Goal: Task Accomplishment & Management: Complete application form

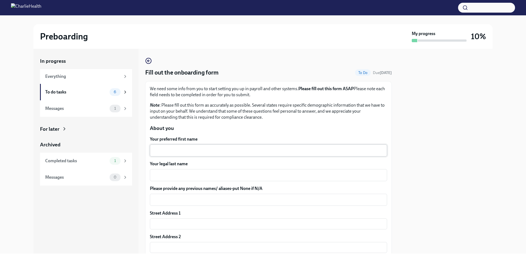
click at [186, 153] on textarea "Your preferred first name" at bounding box center [268, 150] width 231 height 7
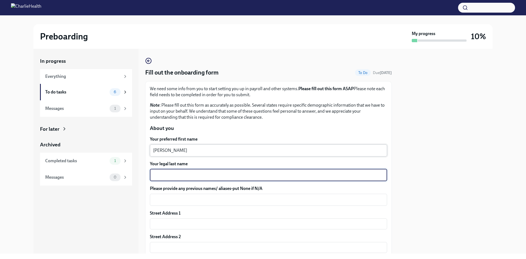
click at [187, 153] on textarea "[PERSON_NAME]" at bounding box center [268, 150] width 231 height 7
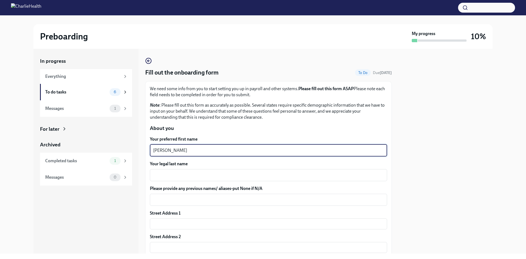
type textarea "[PERSON_NAME]"
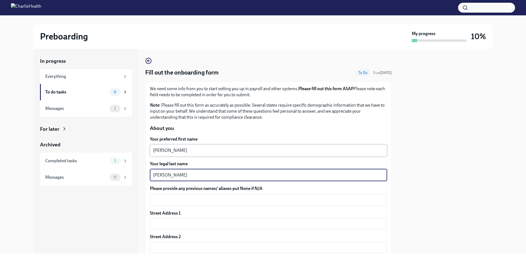
type textarea "[PERSON_NAME]"
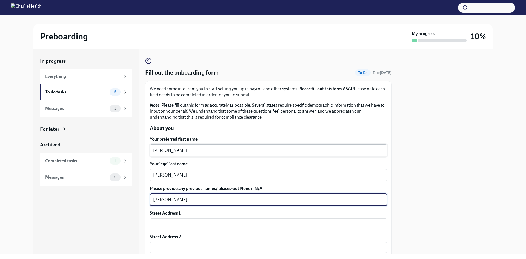
type textarea "[PERSON_NAME]"
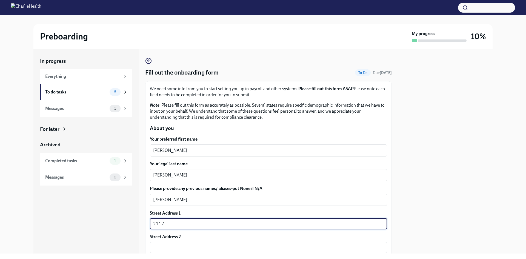
type input "[STREET_ADDRESS]"
type input "98109"
type input "[GEOGRAPHIC_DATA]"
type input "WA"
type input "US"
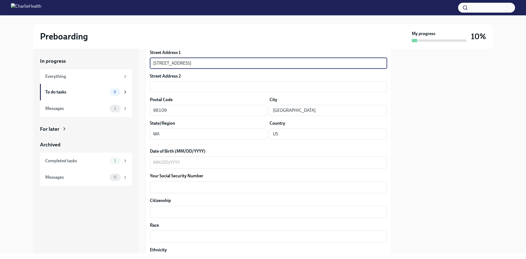
scroll to position [164, 0]
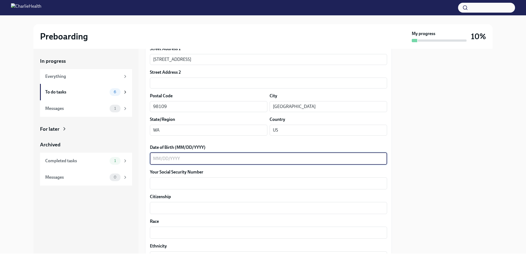
click at [194, 159] on textarea "Date of Birth (MM/DD/YYYY)" at bounding box center [268, 158] width 231 height 7
type textarea "06091979"
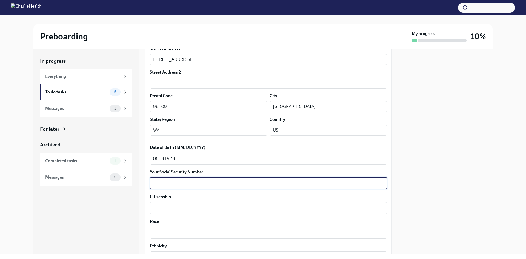
click at [200, 181] on textarea "Your Social Security Number" at bounding box center [268, 183] width 231 height 7
type textarea "218069082"
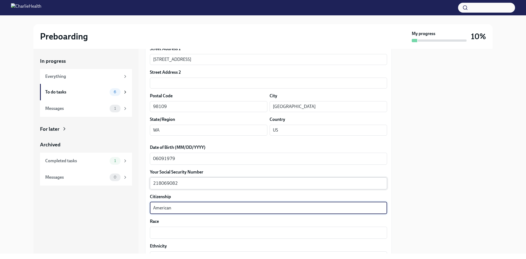
type textarea "American"
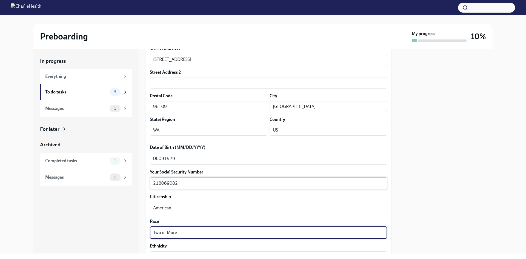
type textarea "Two or More"
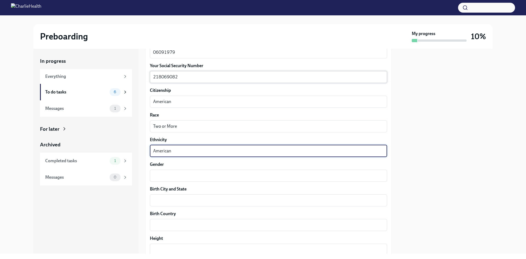
type textarea "American"
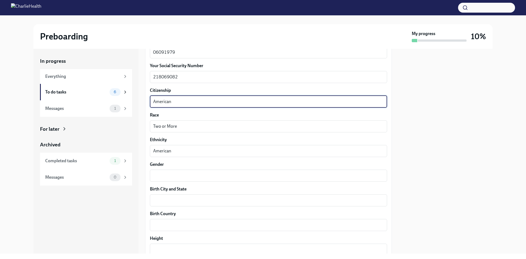
drag, startPoint x: 184, startPoint y: 102, endPoint x: 152, endPoint y: 96, distance: 32.6
click at [152, 96] on div "American x ​" at bounding box center [268, 102] width 237 height 12
type textarea "[GEOGRAPHIC_DATA]"
click at [178, 176] on textarea "Gender" at bounding box center [268, 175] width 231 height 7
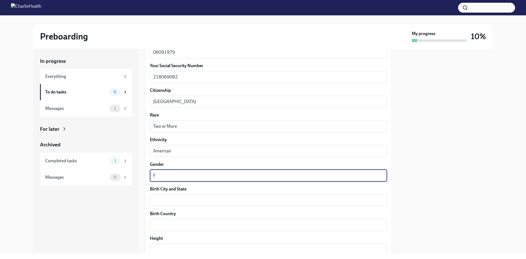
type textarea "F"
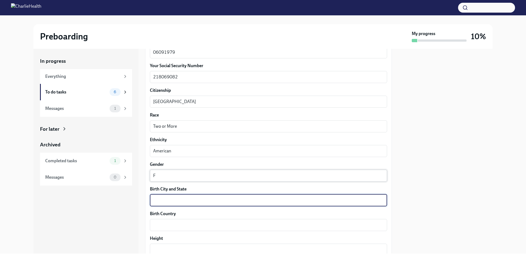
type textarea "C"
type textarea "[GEOGRAPHIC_DATA], [GEOGRAPHIC_DATA]"
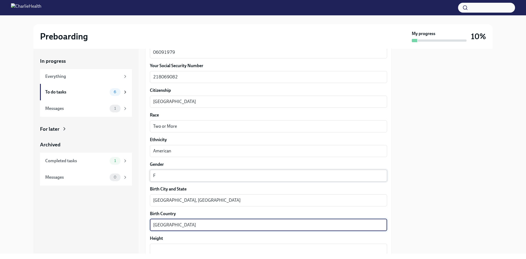
type textarea "[GEOGRAPHIC_DATA]"
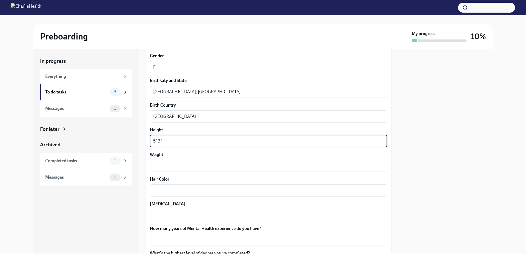
scroll to position [380, 0]
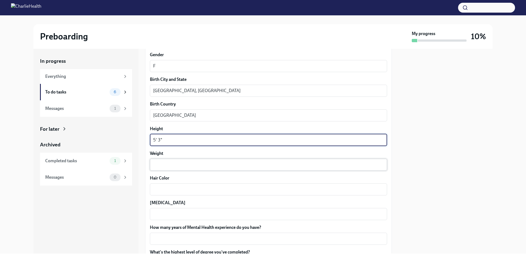
type textarea "5' 3""
click at [178, 162] on textarea "Weight" at bounding box center [268, 164] width 231 height 7
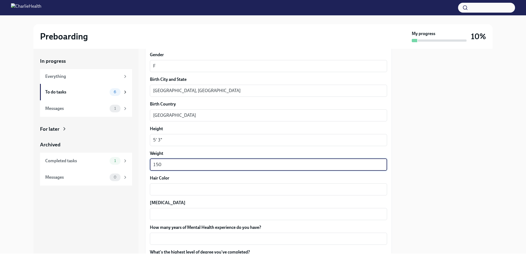
type textarea "150"
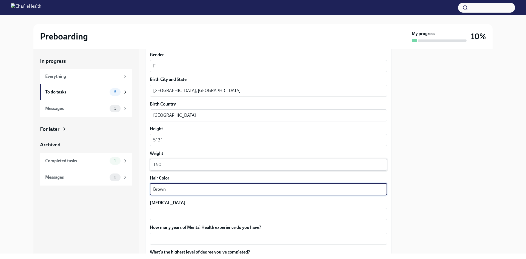
type textarea "Brown"
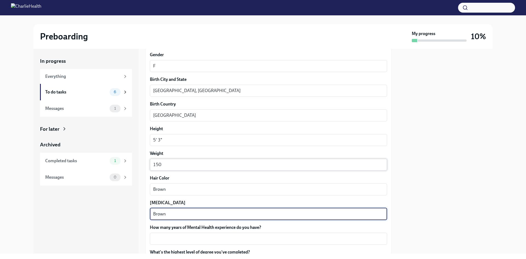
type textarea "Brown"
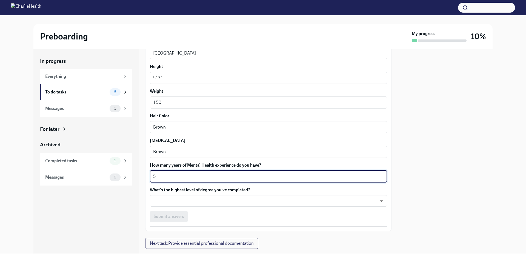
scroll to position [455, 0]
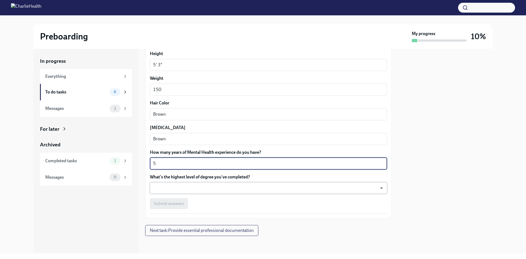
type textarea "5"
click at [206, 188] on body "Preboarding My progress 10% In progress Everything To do tasks 6 Messages 1 For…" at bounding box center [263, 129] width 526 height 259
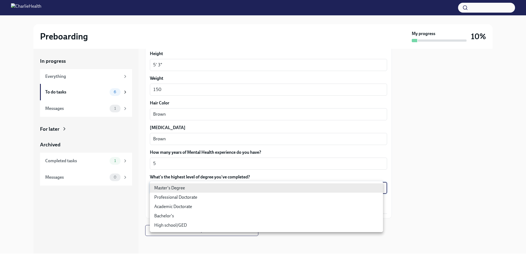
click at [206, 188] on li "Master's Degree" at bounding box center [266, 187] width 233 height 9
type input "2vBr-ghkD"
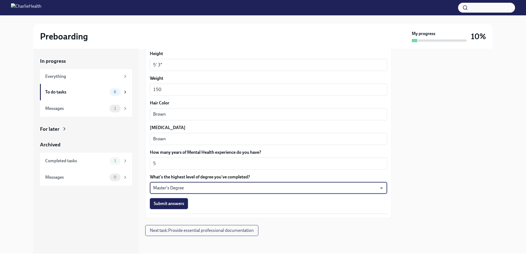
click at [182, 204] on span "Submit answers" at bounding box center [169, 203] width 30 height 5
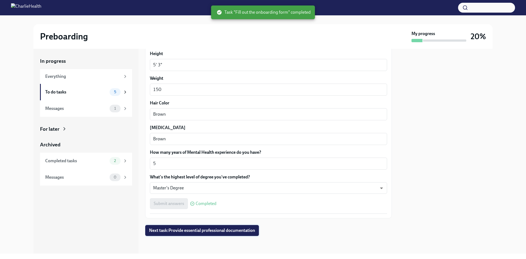
click at [213, 228] on span "Next task : Provide essential professional documentation" at bounding box center [202, 230] width 106 height 5
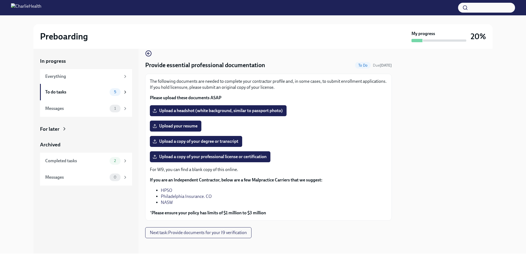
scroll to position [10, 0]
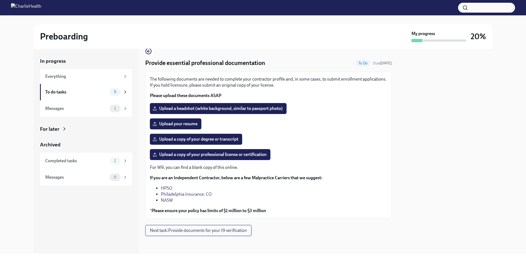
click at [217, 228] on span "Next task : Provide documents for your I9 verification" at bounding box center [198, 230] width 97 height 5
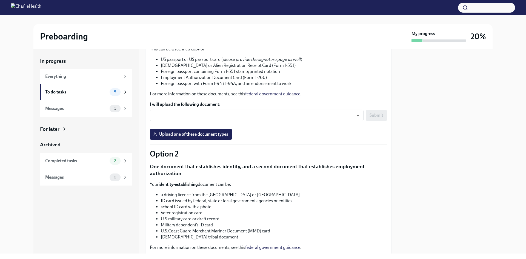
scroll to position [82, 0]
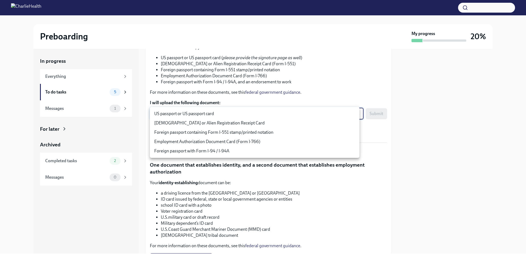
click at [336, 114] on body "Preboarding My progress 20% In progress Everything To do tasks 5 Messages 1 For…" at bounding box center [263, 129] width 526 height 259
click at [202, 110] on li "US passport or US passport card" at bounding box center [255, 113] width 210 height 9
type input "KnYOjnC8x"
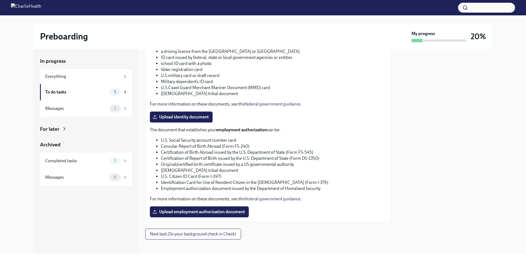
scroll to position [227, 0]
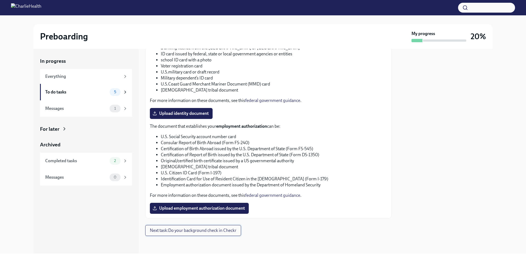
click at [218, 231] on span "Next task : Do your background check in Checkr" at bounding box center [193, 230] width 87 height 5
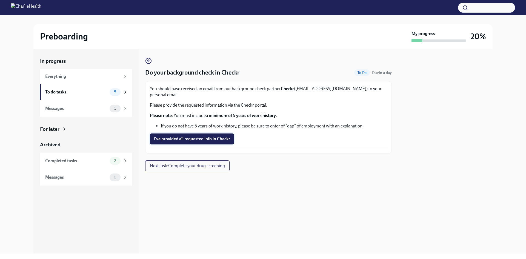
click at [218, 136] on span "I've provided all requested info in Checkr" at bounding box center [192, 138] width 76 height 5
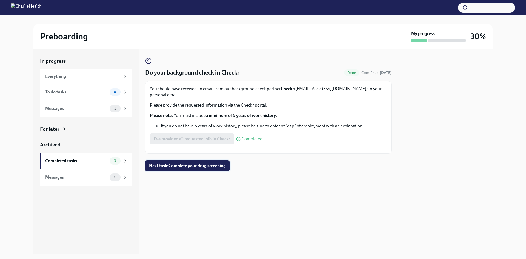
click at [223, 163] on span "Next task : Complete your drug screening" at bounding box center [187, 165] width 77 height 5
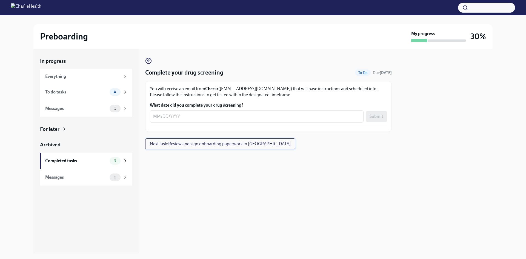
click at [229, 146] on span "Next task : Review and sign onboarding paperwork in [GEOGRAPHIC_DATA]" at bounding box center [220, 143] width 141 height 5
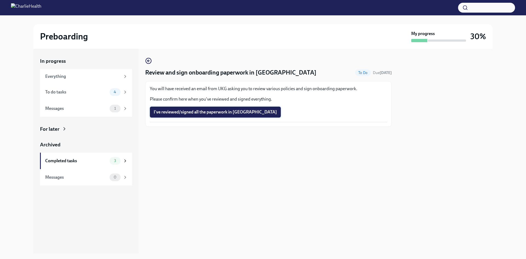
click at [210, 115] on span "I've reviewed/signed all the paperwork in [GEOGRAPHIC_DATA]" at bounding box center [215, 111] width 123 height 5
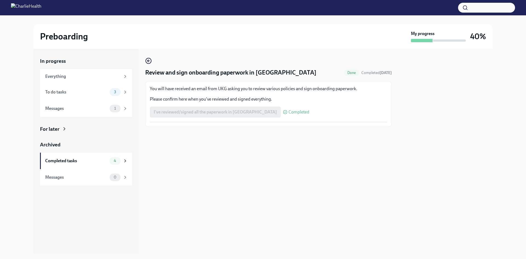
click at [229, 113] on div "I've reviewed/signed all the paperwork in [GEOGRAPHIC_DATA] Completed" at bounding box center [229, 112] width 159 height 11
click at [73, 95] on div "To do tasks" at bounding box center [76, 92] width 62 height 6
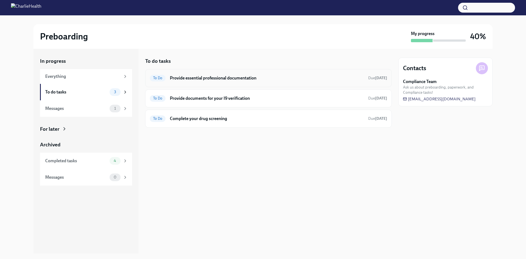
click at [239, 80] on h6 "Provide essential professional documentation" at bounding box center [267, 78] width 194 height 6
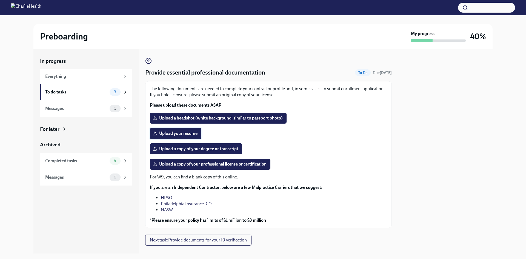
click at [185, 130] on label "Upload your resume" at bounding box center [176, 133] width 52 height 11
click at [0, 0] on input "Upload your resume" at bounding box center [0, 0] width 0 height 0
click at [211, 165] on span "Upload a copy of your professional license or certification" at bounding box center [210, 163] width 113 height 5
click at [0, 0] on input "Upload a copy of your professional license or certification" at bounding box center [0, 0] width 0 height 0
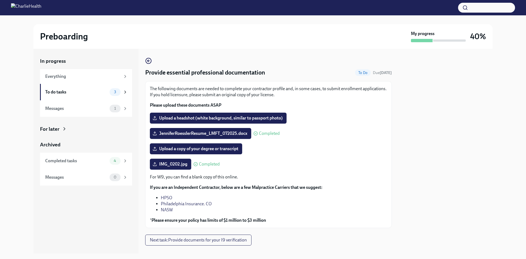
click at [203, 241] on span "Next task : Provide documents for your I9 verification" at bounding box center [198, 239] width 97 height 5
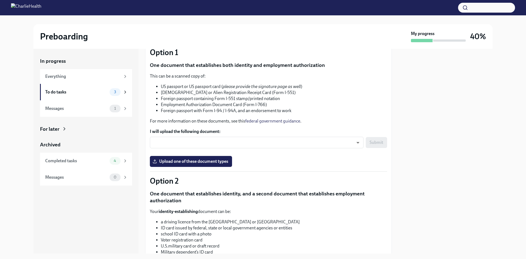
scroll to position [55, 0]
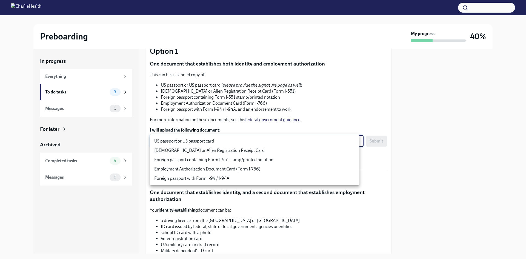
click at [266, 145] on body "Preboarding My progress 40% In progress Everything To do tasks 3 Messages 1 For…" at bounding box center [263, 129] width 526 height 259
click at [178, 141] on li "US passport or US passport card" at bounding box center [255, 140] width 210 height 9
type input "KnYOjnC8x"
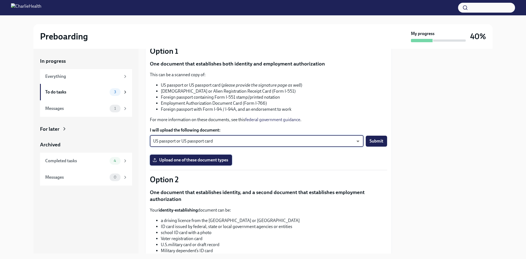
click at [203, 159] on span "Upload one of these document types" at bounding box center [191, 159] width 75 height 5
click at [0, 0] on input "Upload one of these document types" at bounding box center [0, 0] width 0 height 0
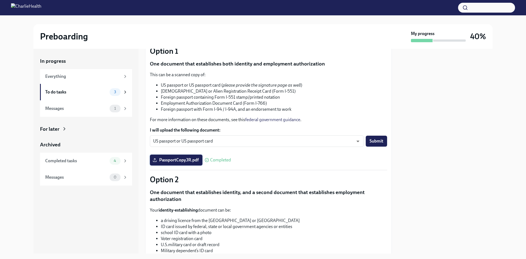
click at [182, 162] on span "PassportCopyJR.pdf" at bounding box center [176, 159] width 45 height 5
click at [0, 0] on input "PassportCopyJR.pdf" at bounding box center [0, 0] width 0 height 0
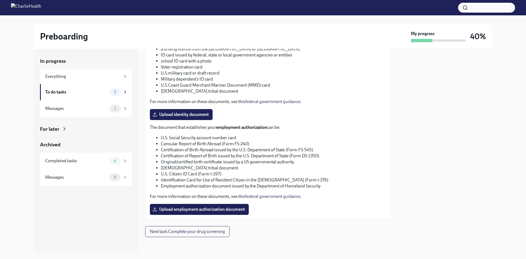
scroll to position [227, 0]
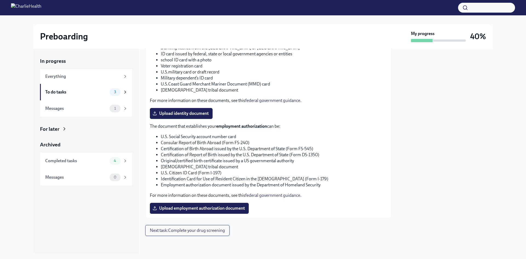
click at [183, 232] on span "Next task : Complete your drug screening" at bounding box center [187, 230] width 75 height 5
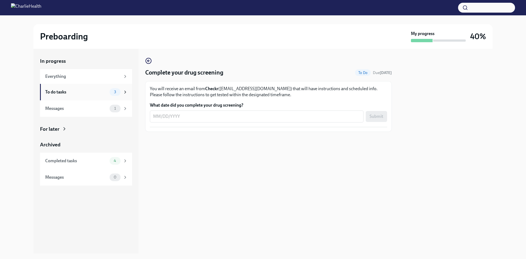
click at [70, 94] on div "To do tasks" at bounding box center [76, 92] width 62 height 6
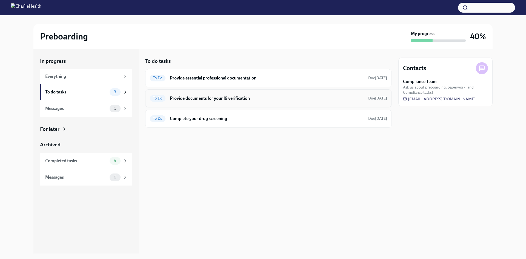
click at [188, 99] on h6 "Provide documents for your I9 verification" at bounding box center [267, 98] width 194 height 6
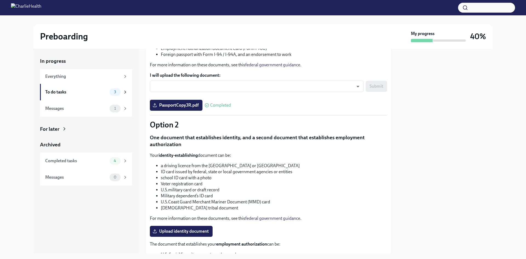
scroll to position [227, 0]
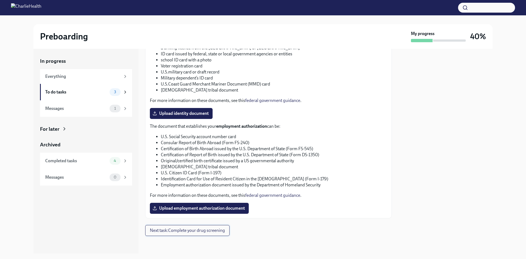
click at [206, 232] on span "Next task : Complete your drug screening" at bounding box center [187, 230] width 75 height 5
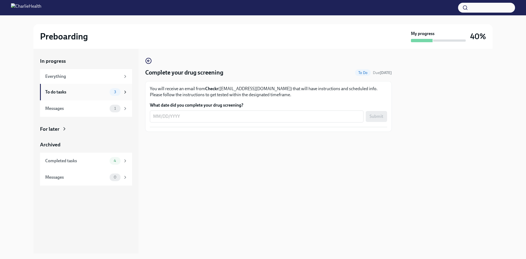
click at [58, 94] on div "To do tasks" at bounding box center [76, 92] width 62 height 6
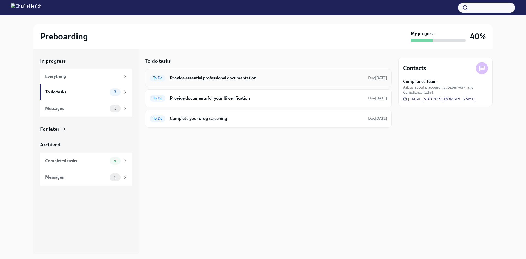
click at [222, 77] on h6 "Provide essential professional documentation" at bounding box center [267, 78] width 194 height 6
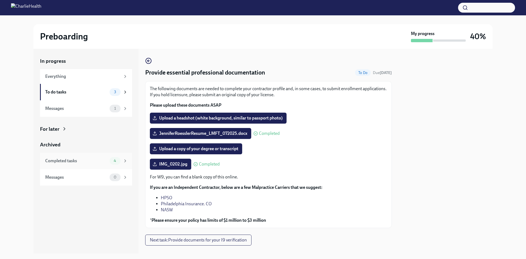
click at [77, 159] on div "Completed tasks" at bounding box center [76, 161] width 62 height 6
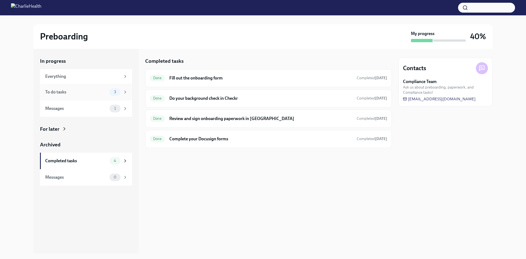
click at [86, 90] on div "To do tasks" at bounding box center [76, 92] width 62 height 6
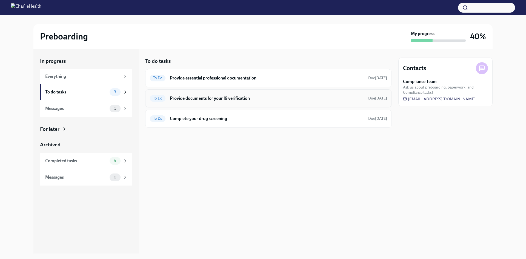
click at [182, 96] on h6 "Provide documents for your I9 verification" at bounding box center [267, 98] width 194 height 6
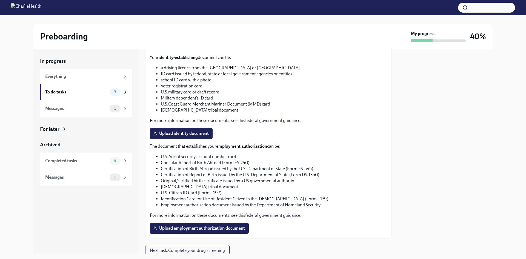
scroll to position [227, 0]
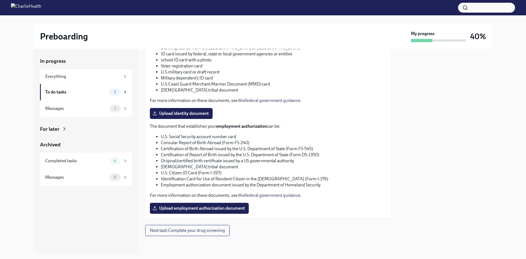
click at [201, 231] on span "Next task : Complete your drug screening" at bounding box center [187, 230] width 75 height 5
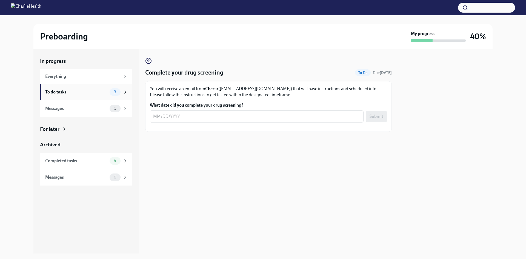
click at [73, 95] on div "To do tasks" at bounding box center [76, 92] width 62 height 6
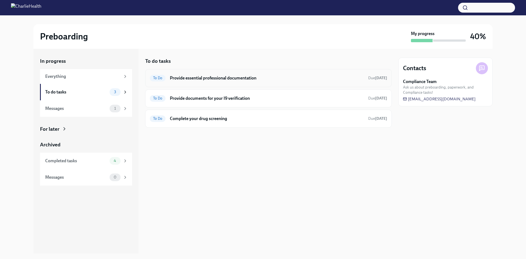
click at [202, 77] on h6 "Provide essential professional documentation" at bounding box center [267, 78] width 194 height 6
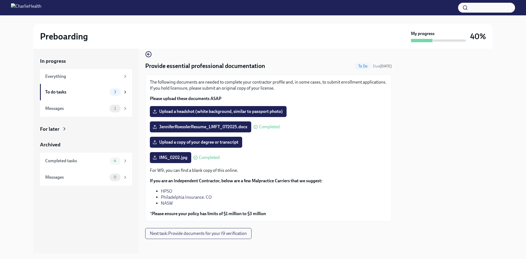
scroll to position [10, 0]
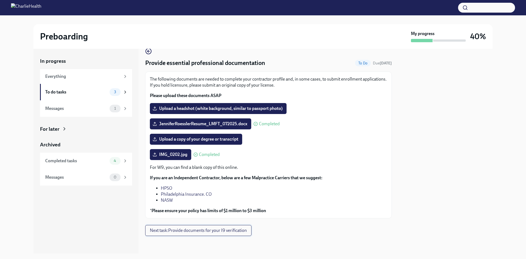
click at [212, 228] on span "Next task : Provide documents for your I9 verification" at bounding box center [198, 230] width 97 height 5
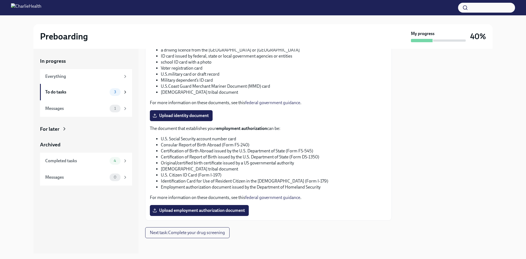
scroll to position [227, 0]
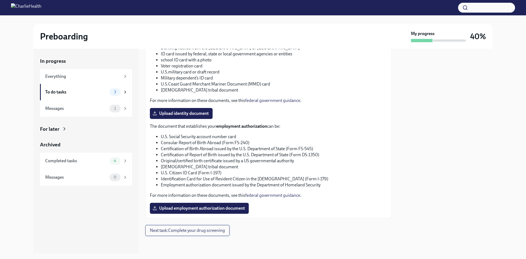
click at [207, 231] on span "Next task : Complete your drug screening" at bounding box center [187, 230] width 75 height 5
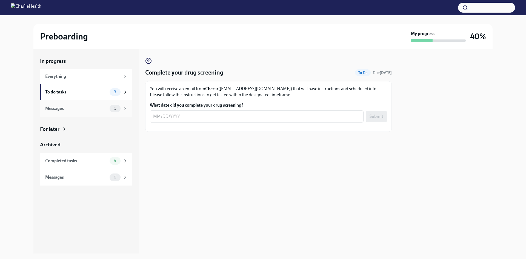
click at [85, 109] on div "Messages" at bounding box center [76, 108] width 62 height 6
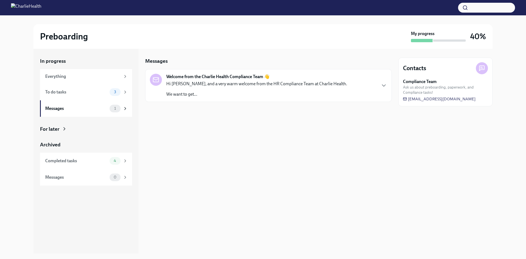
click at [267, 95] on p "We want to get..." at bounding box center [256, 94] width 181 height 6
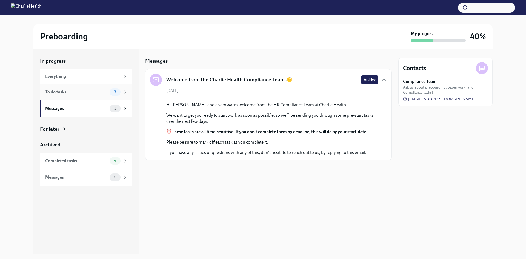
click at [76, 91] on div "To do tasks" at bounding box center [76, 92] width 62 height 6
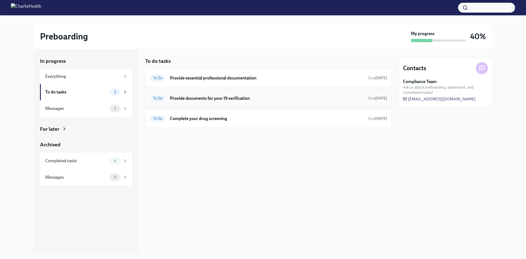
click at [216, 100] on h6 "Provide documents for your I9 verification" at bounding box center [267, 98] width 194 height 6
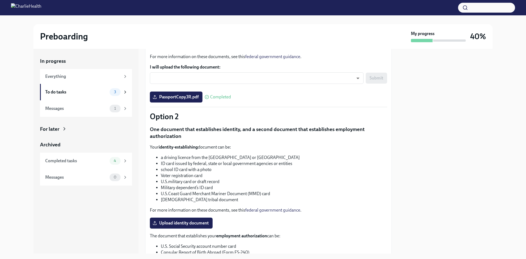
scroll to position [227, 0]
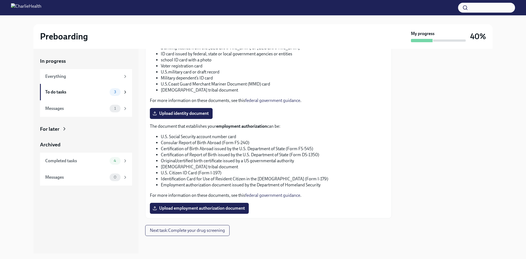
click at [364, 69] on li "U.S.military card or draft record" at bounding box center [274, 72] width 226 height 6
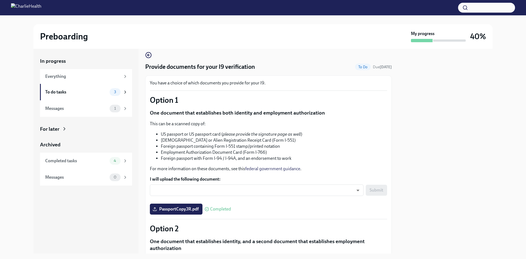
scroll to position [0, 0]
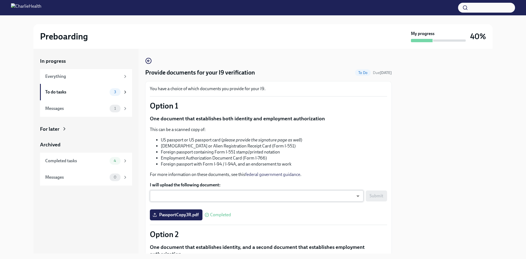
click at [303, 198] on body "Preboarding My progress 40% In progress Everything To do tasks 3 Messages 1 For…" at bounding box center [263, 129] width 526 height 259
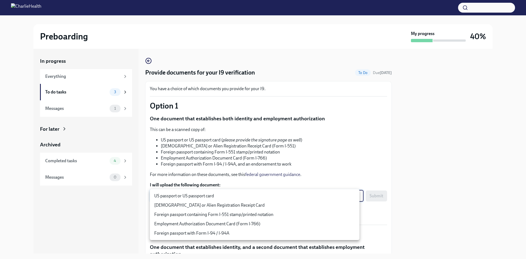
click at [207, 196] on li "US passport or US passport card" at bounding box center [255, 195] width 210 height 9
type input "KnYOjnC8x"
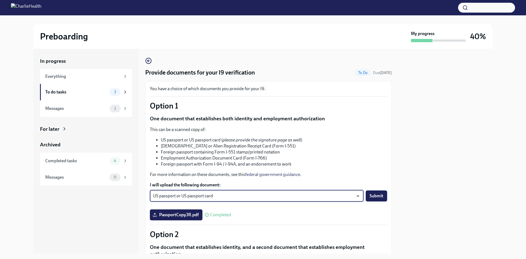
click at [379, 197] on span "Submit" at bounding box center [377, 195] width 14 height 5
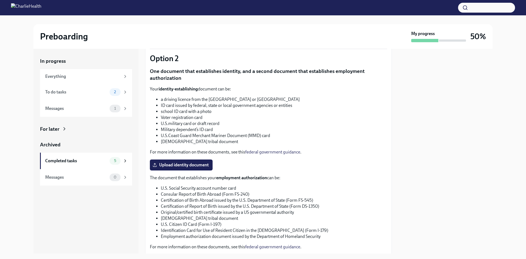
scroll to position [227, 0]
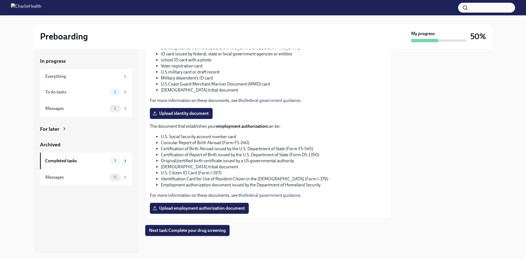
click at [199, 232] on span "Next task : Complete your drug screening" at bounding box center [187, 230] width 77 height 5
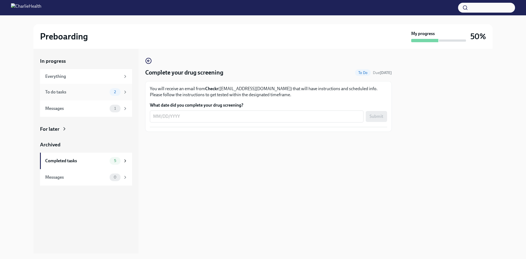
click at [69, 91] on div "To do tasks" at bounding box center [76, 92] width 62 height 6
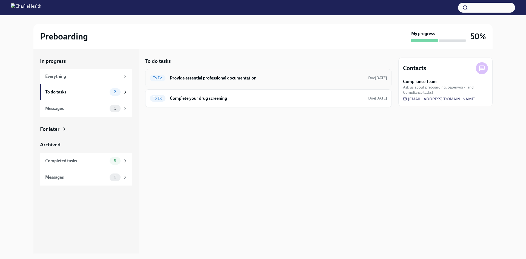
click at [234, 82] on div "To Do Provide essential professional documentation Due [DATE]" at bounding box center [268, 78] width 237 height 9
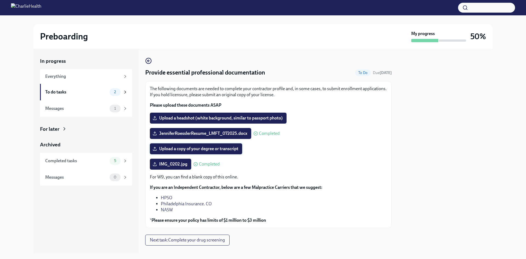
click at [196, 149] on span "Upload a copy of your degree or transcript" at bounding box center [196, 148] width 85 height 5
click at [0, 0] on input "Upload a copy of your degree or transcript" at bounding box center [0, 0] width 0 height 0
click at [240, 118] on span "Upload a headshot (white background, similar to passport photo)" at bounding box center [218, 117] width 129 height 5
click at [0, 0] on input "Upload a headshot (white background, similar to passport photo)" at bounding box center [0, 0] width 0 height 0
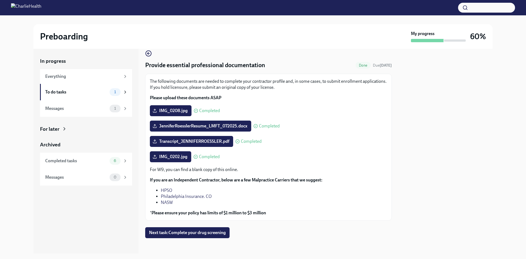
scroll to position [10, 0]
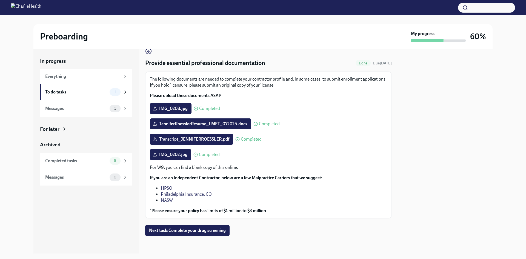
click at [217, 231] on span "Next task : Complete your drug screening" at bounding box center [187, 230] width 77 height 5
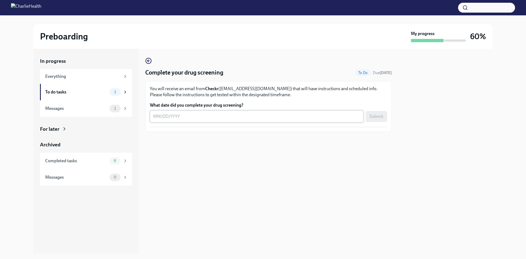
click at [325, 121] on div "x ​" at bounding box center [257, 116] width 214 height 12
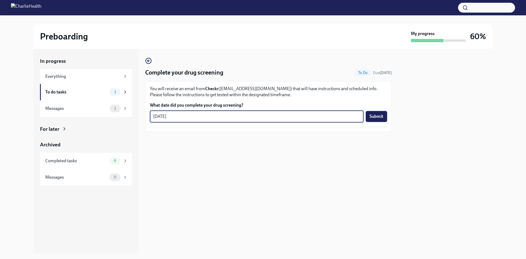
type textarea "[DATE]"
click at [377, 119] on span "Submit" at bounding box center [377, 116] width 14 height 5
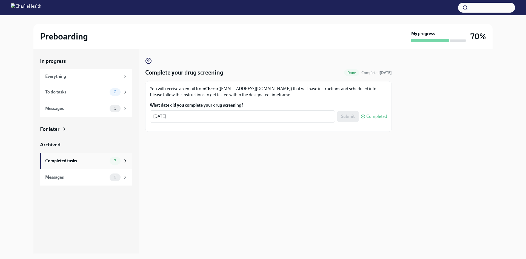
click at [87, 162] on div "Completed tasks" at bounding box center [76, 161] width 62 height 6
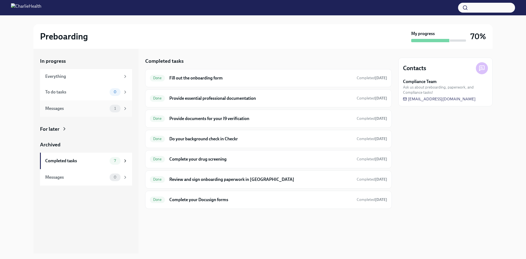
click at [96, 112] on div "Messages 1" at bounding box center [86, 108] width 92 height 16
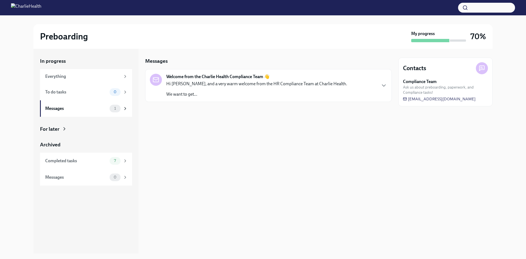
click at [262, 91] on p "We want to get..." at bounding box center [256, 94] width 181 height 6
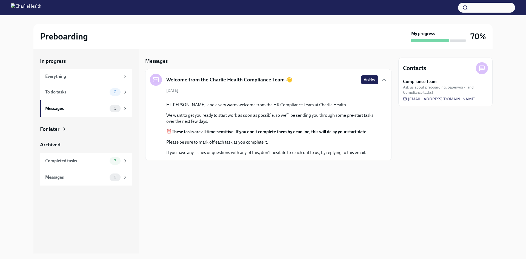
click at [412, 191] on div "Contacts Compliance Team Ask us about preboarding, paperwork, and Compliance ta…" at bounding box center [445, 151] width 94 height 205
click at [385, 79] on icon "button" at bounding box center [383, 80] width 3 height 2
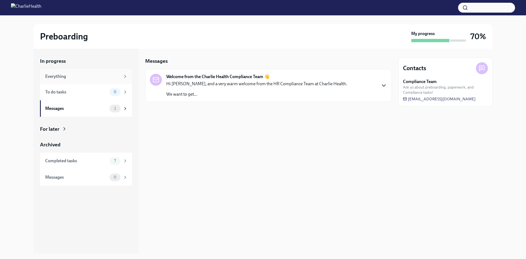
click at [96, 77] on div "Everything" at bounding box center [82, 76] width 75 height 6
click at [261, 96] on p "We want to get..." at bounding box center [256, 94] width 181 height 6
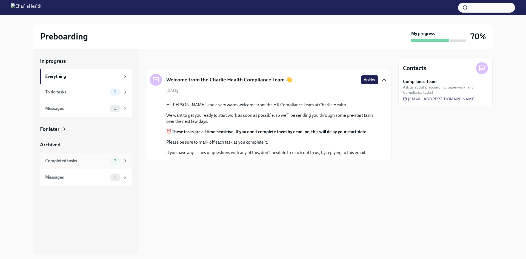
click at [91, 161] on div "Completed tasks" at bounding box center [76, 161] width 62 height 6
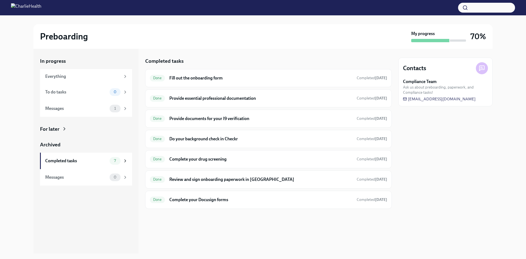
click at [463, 170] on div "Contacts Compliance Team Ask us about preboarding, paperwork, and Compliance ta…" at bounding box center [445, 151] width 94 height 205
